Goal: Information Seeking & Learning: Learn about a topic

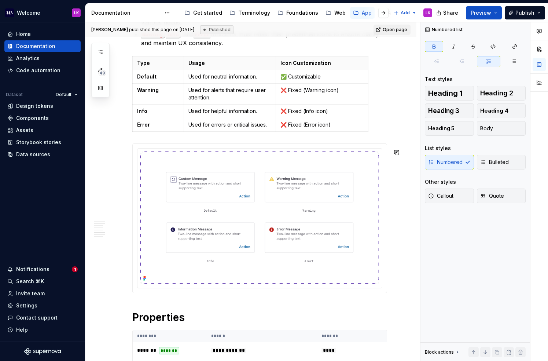
scroll to position [792, 0]
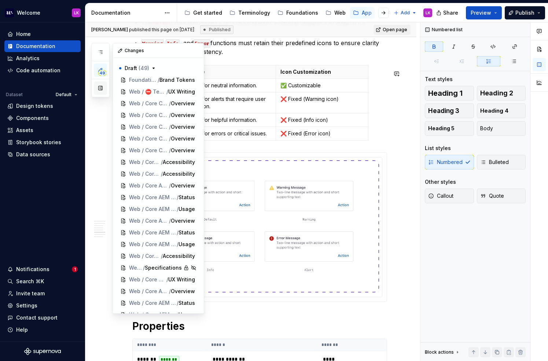
click at [103, 85] on button "button" at bounding box center [100, 87] width 13 height 13
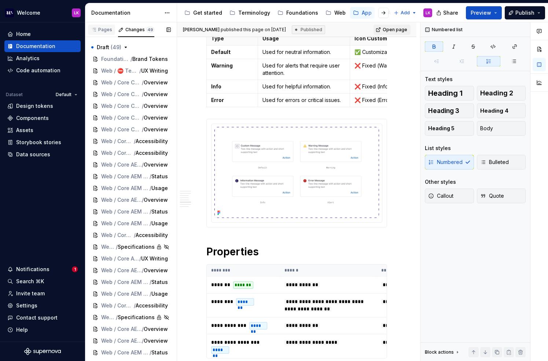
click at [104, 31] on div "Pages" at bounding box center [101, 30] width 21 height 6
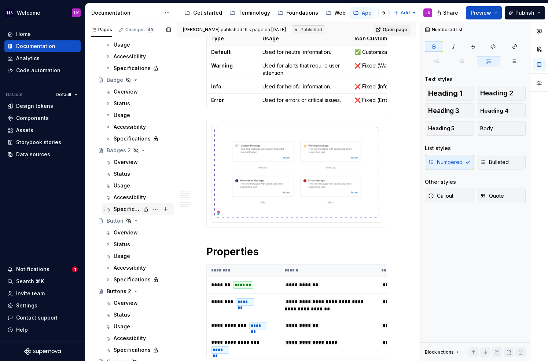
scroll to position [361, 0]
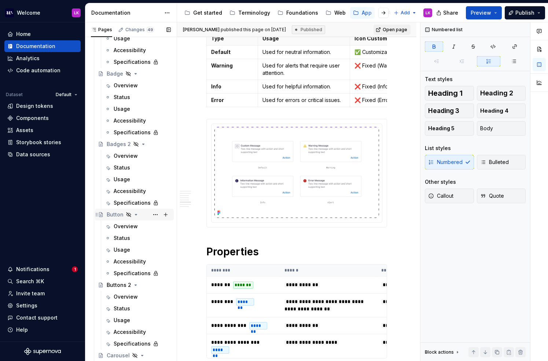
click at [114, 214] on div "Button" at bounding box center [115, 214] width 17 height 7
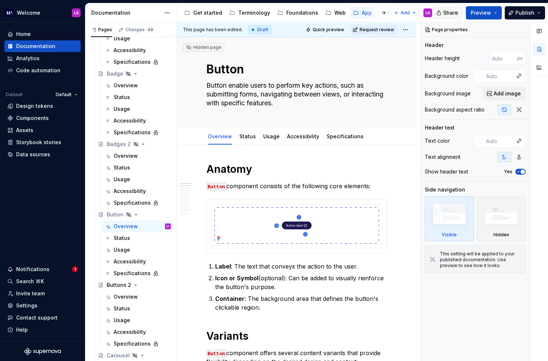
click at [450, 14] on span "Share" at bounding box center [450, 12] width 15 height 7
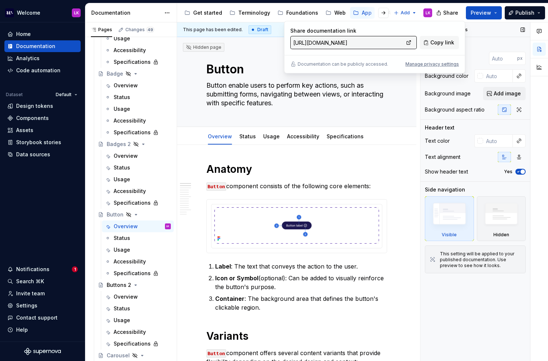
click at [475, 300] on div "Page properties Header Header height px Background color Background image Add i…" at bounding box center [475, 191] width 110 height 339
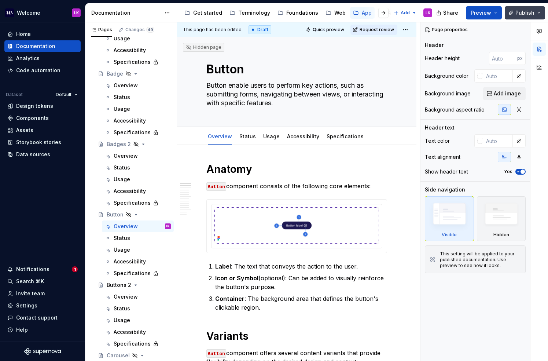
click at [540, 11] on button "Publish" at bounding box center [525, 12] width 40 height 13
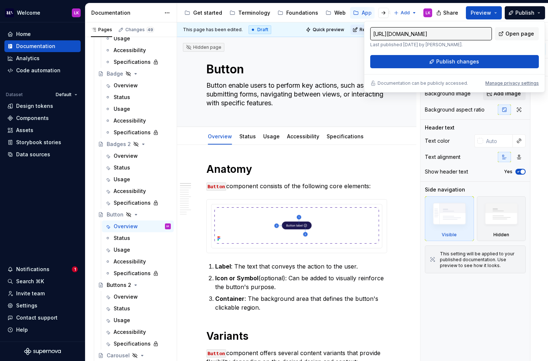
click at [503, 15] on div "Share Preview Publish" at bounding box center [493, 12] width 110 height 19
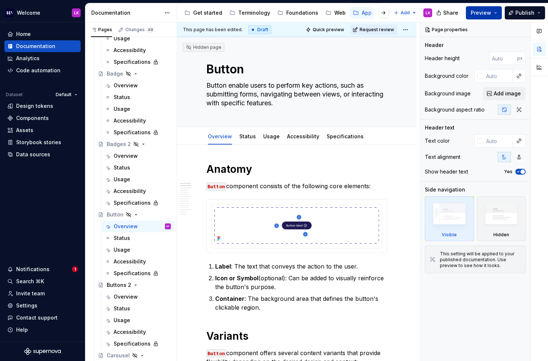
click at [498, 15] on button "Preview" at bounding box center [484, 12] width 36 height 13
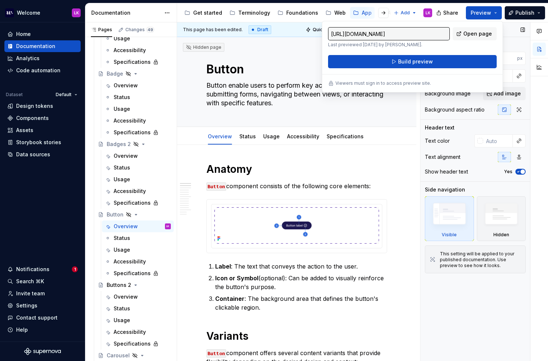
drag, startPoint x: 481, startPoint y: 295, endPoint x: 471, endPoint y: 295, distance: 9.9
click at [480, 295] on div "Page properties Header Header height px Background color Background image Add i…" at bounding box center [475, 191] width 110 height 339
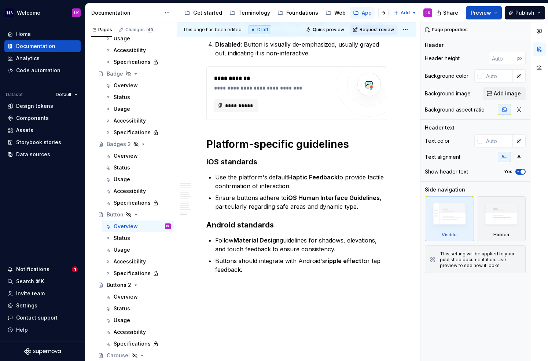
scroll to position [1441, 0]
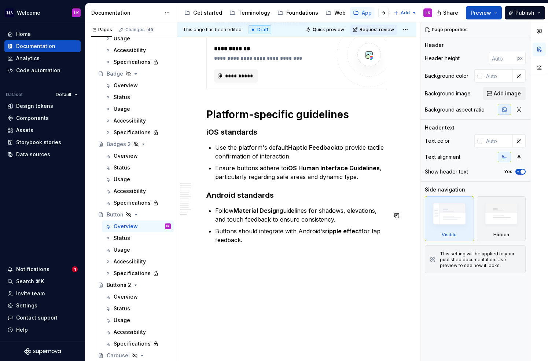
drag, startPoint x: 189, startPoint y: 60, endPoint x: 281, endPoint y: 261, distance: 220.7
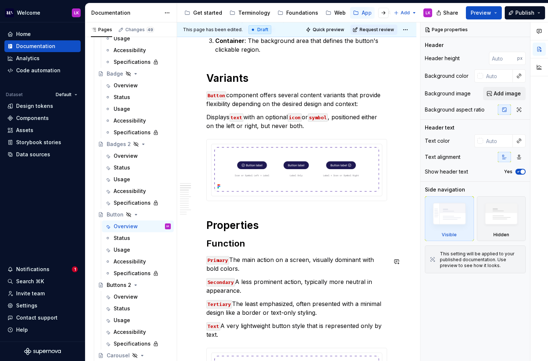
scroll to position [0, 0]
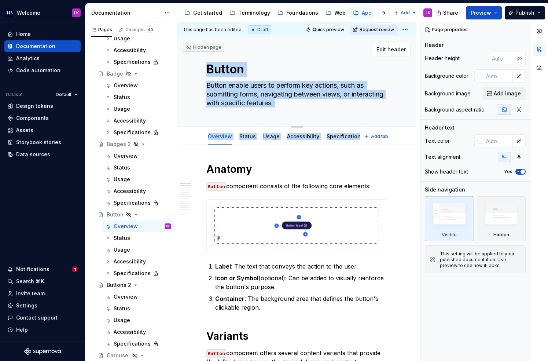
click at [198, 121] on div "Hidden page Button Button enable users to perform key actions, such as submitti…" at bounding box center [296, 82] width 239 height 90
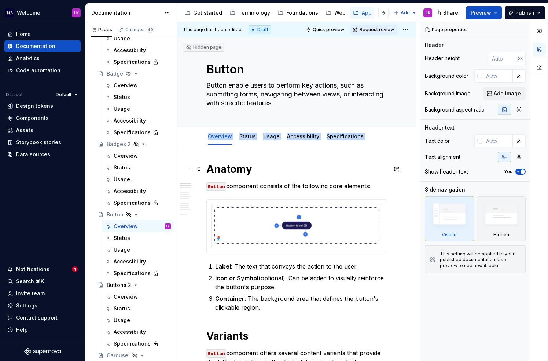
drag, startPoint x: 221, startPoint y: 81, endPoint x: 267, endPoint y: 174, distance: 103.7
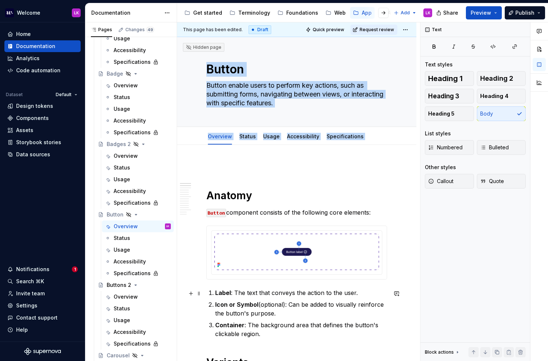
drag, startPoint x: 189, startPoint y: 56, endPoint x: 298, endPoint y: 292, distance: 260.2
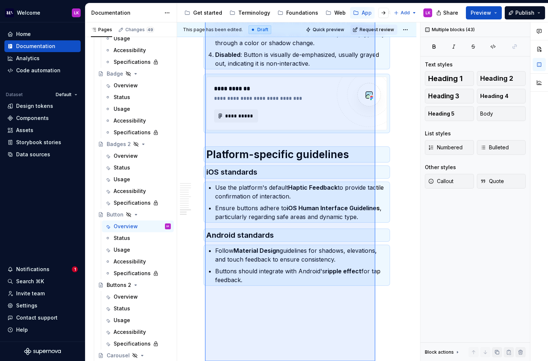
scroll to position [1441, 0]
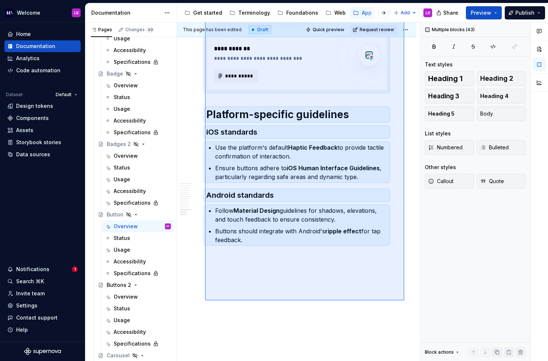
drag, startPoint x: 223, startPoint y: 176, endPoint x: 404, endPoint y: 300, distance: 220.0
click at [404, 300] on div "This page has been edited. Draft Quick preview Request review Hidden page Butto…" at bounding box center [298, 191] width 243 height 339
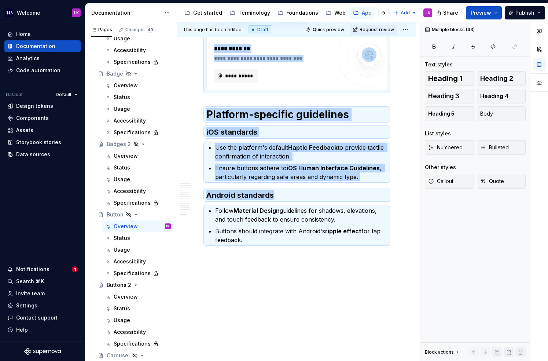
copy div "Anatomy Button component consists of the following core elements: Label : The t…"
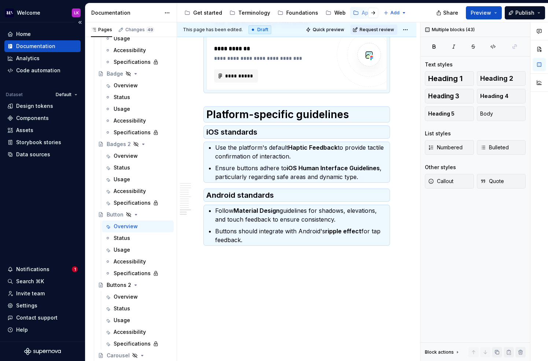
type textarea "*"
